Goal: Information Seeking & Learning: Understand process/instructions

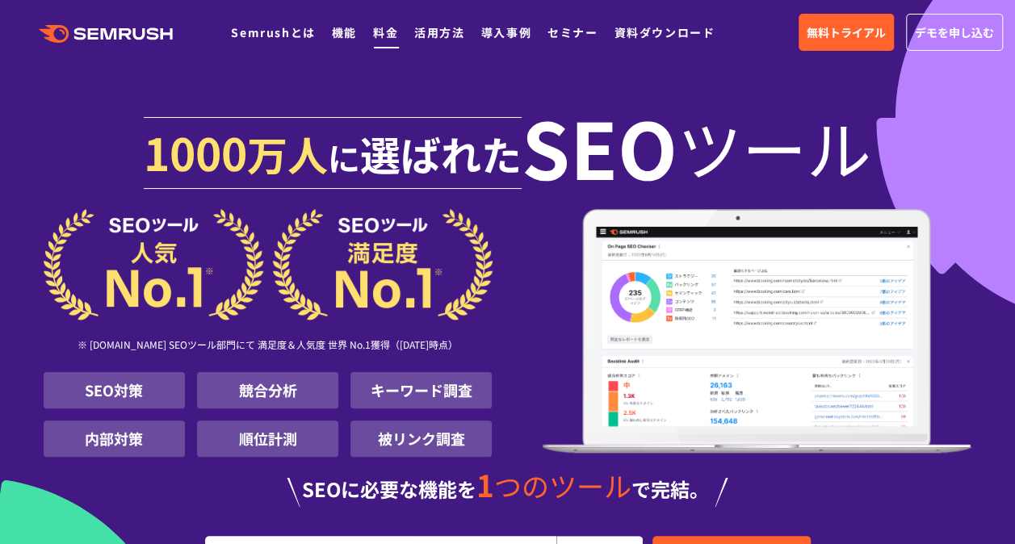
click at [383, 31] on link "料金" at bounding box center [385, 32] width 25 height 16
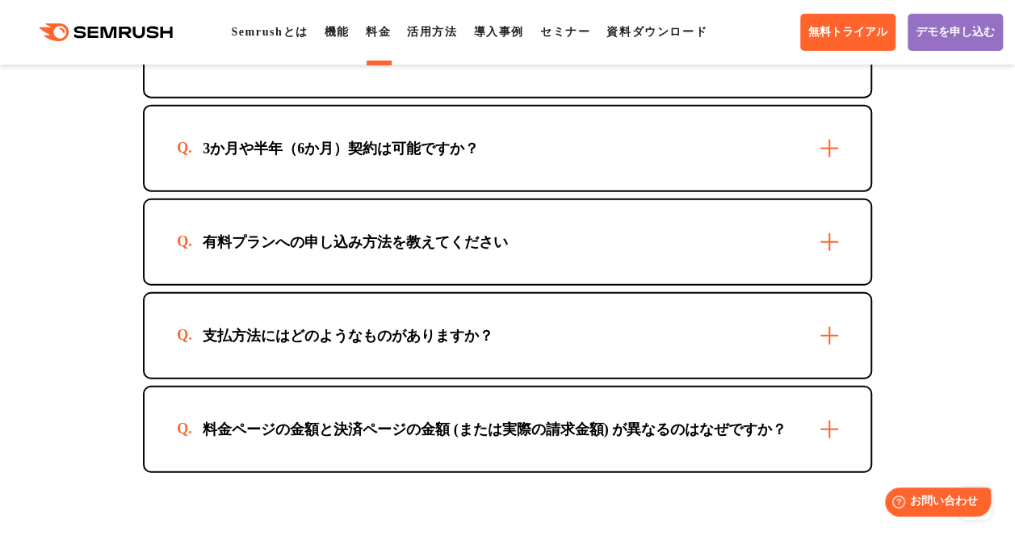
scroll to position [5038, 0]
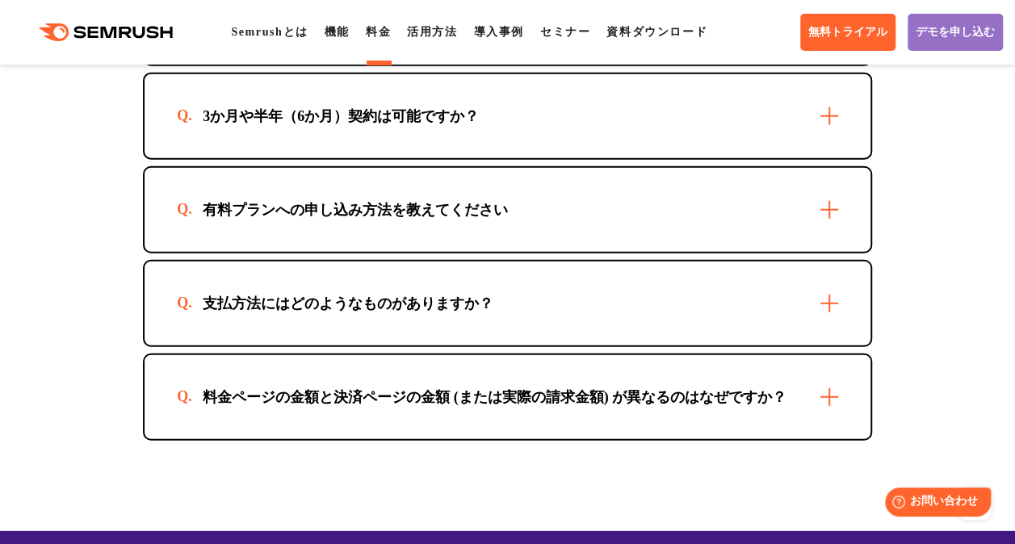
click at [832, 233] on div "有料プランへの申し込み方法を教えてください" at bounding box center [508, 210] width 726 height 84
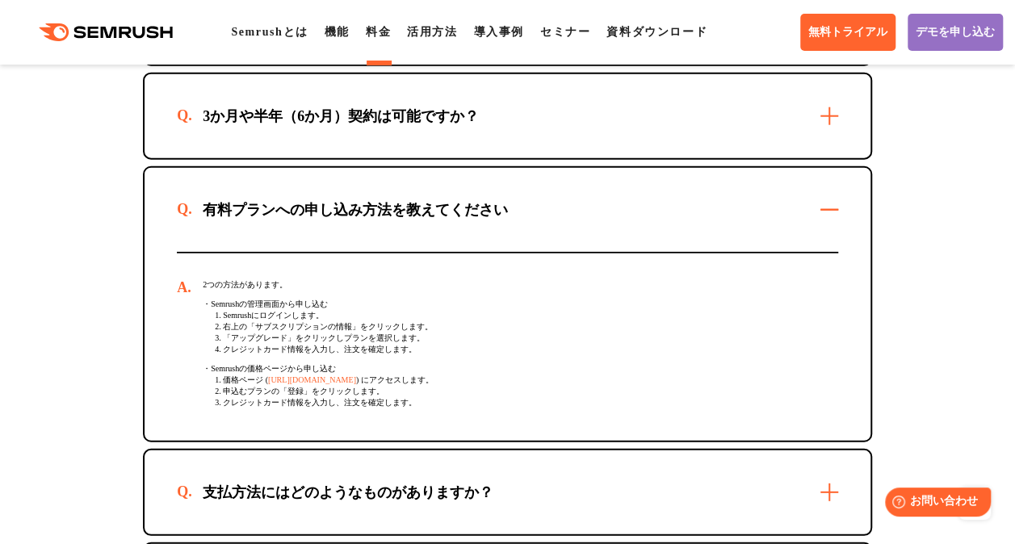
click at [827, 135] on div "3か月や半年（6か月）契約は可能ですか？" at bounding box center [508, 116] width 726 height 84
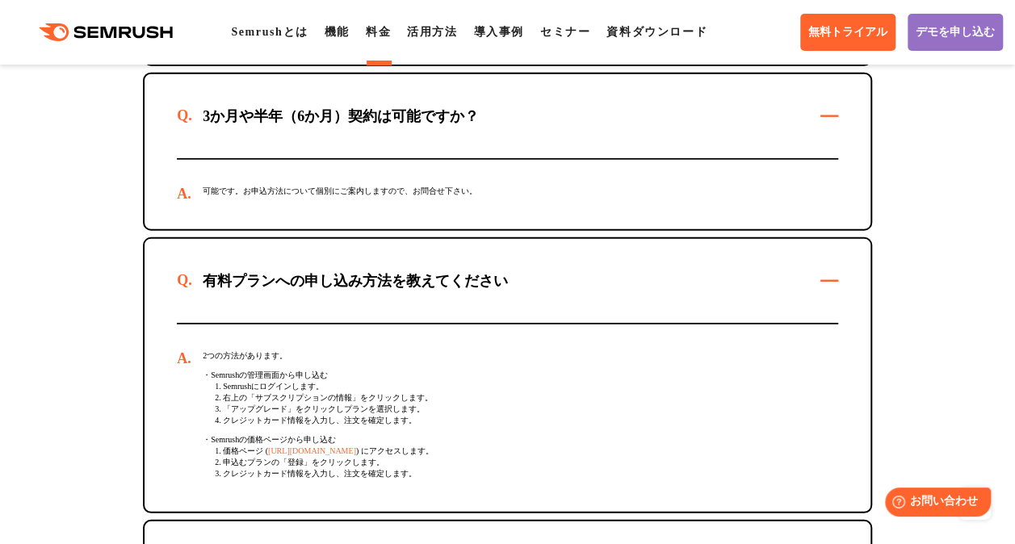
click at [827, 135] on div "3か月や半年（6か月）契約は可能ですか？" at bounding box center [508, 116] width 726 height 84
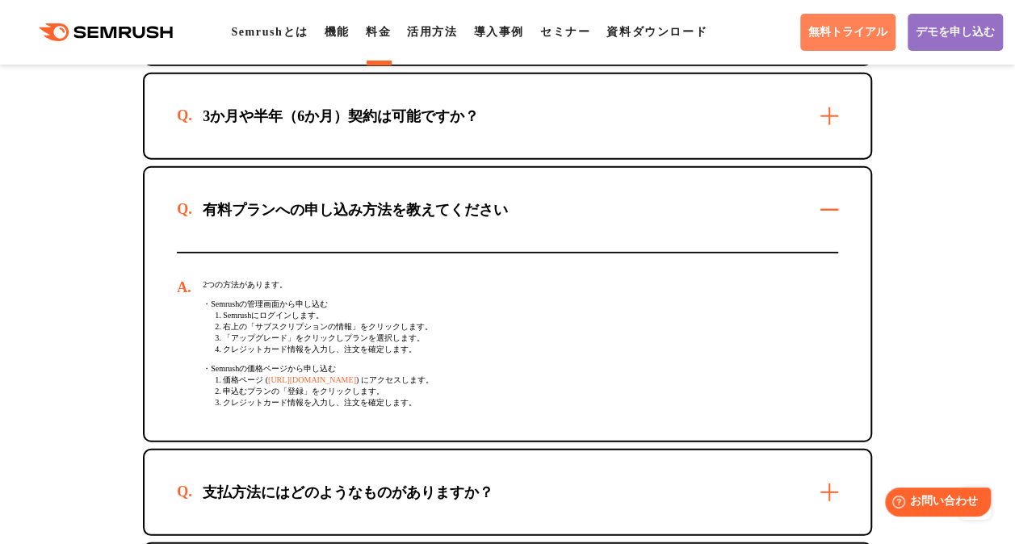
click at [846, 37] on span "無料トライアル" at bounding box center [847, 32] width 79 height 15
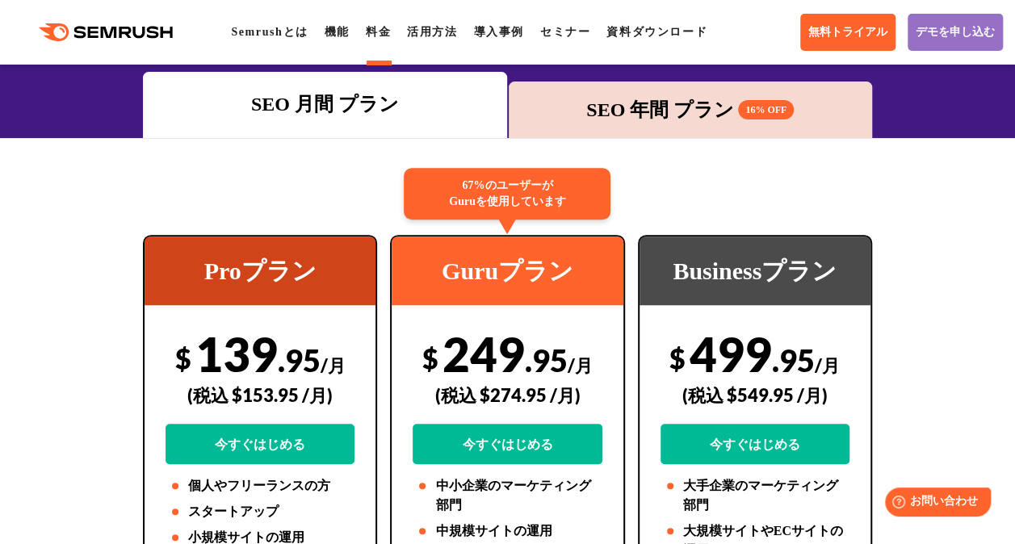
scroll to position [294, 0]
